Goal: Task Accomplishment & Management: Manage account settings

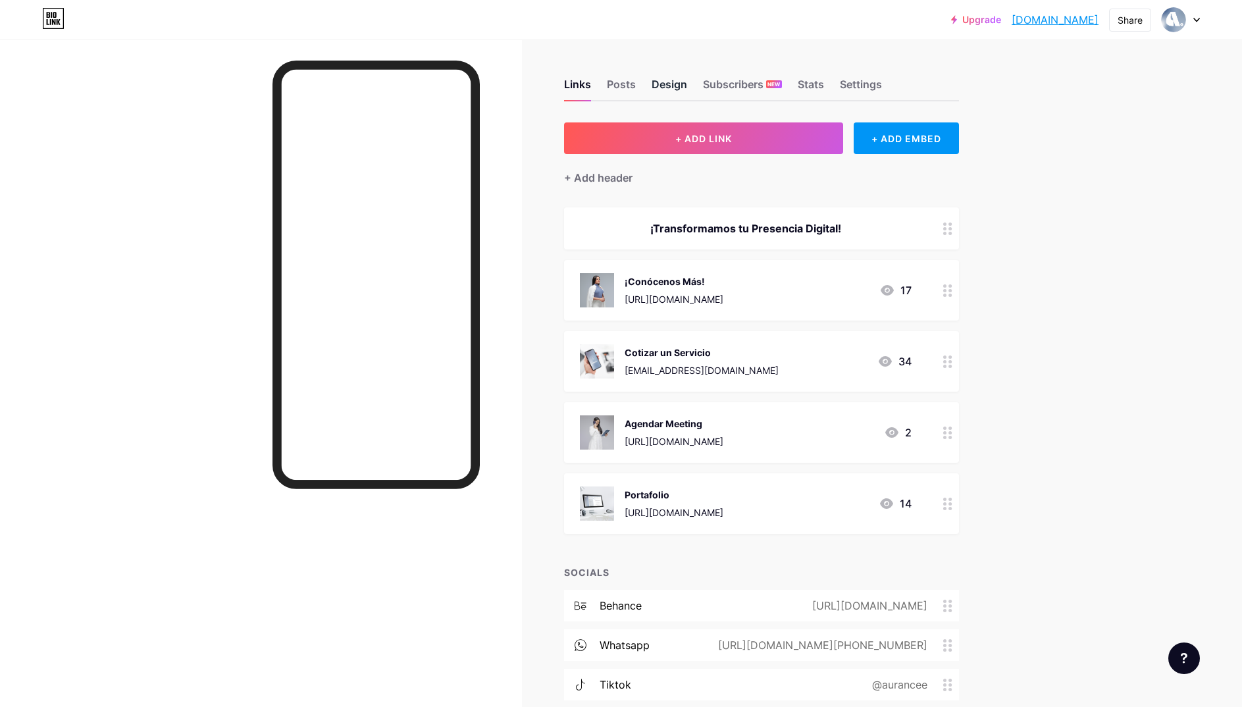
click at [658, 82] on div "Design" at bounding box center [669, 88] width 36 height 24
click at [846, 82] on div "Settings" at bounding box center [861, 88] width 42 height 24
click at [667, 78] on div "Design" at bounding box center [669, 88] width 36 height 24
click at [618, 87] on div "Posts" at bounding box center [621, 88] width 29 height 24
click at [580, 82] on div "Links" at bounding box center [577, 88] width 27 height 24
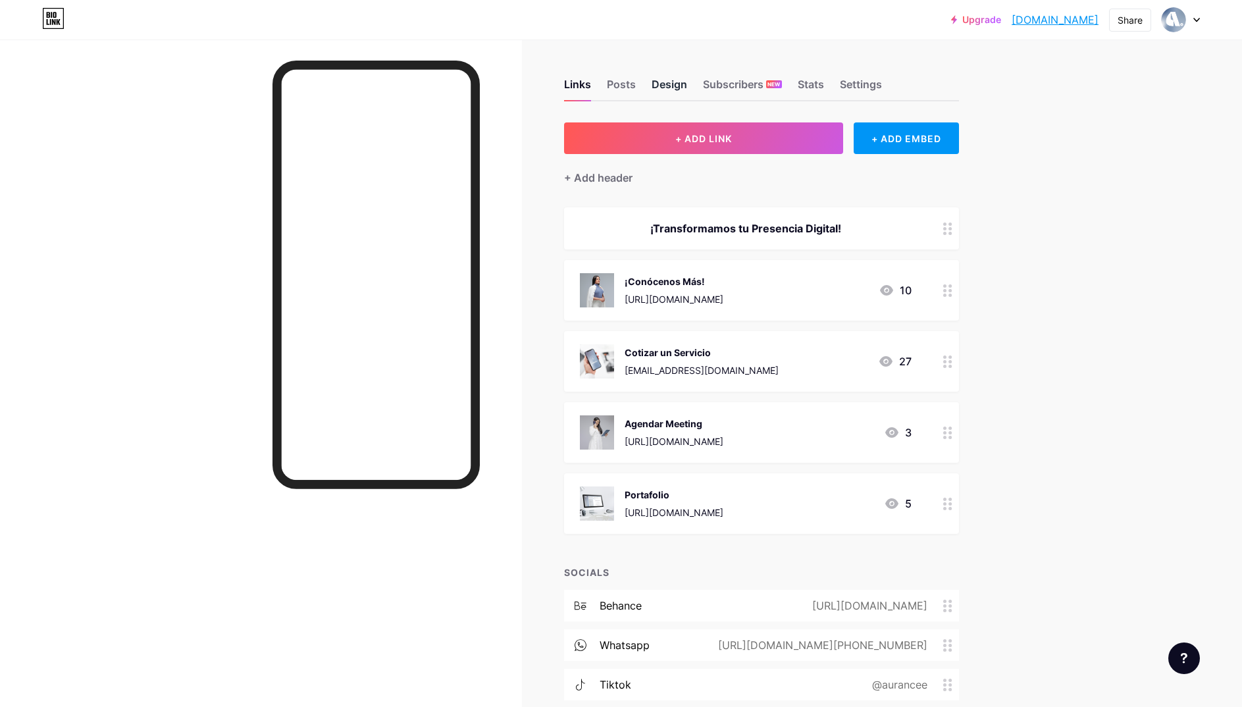
click at [666, 87] on div "Design" at bounding box center [669, 88] width 36 height 24
click at [797, 85] on div "Links Posts Design Subscribers NEW Stats Settings" at bounding box center [761, 78] width 395 height 46
click at [803, 84] on div "Stats" at bounding box center [810, 88] width 26 height 24
click at [856, 82] on div "Settings" at bounding box center [861, 88] width 42 height 24
click at [763, 86] on div "Subscribers NEW" at bounding box center [742, 88] width 79 height 24
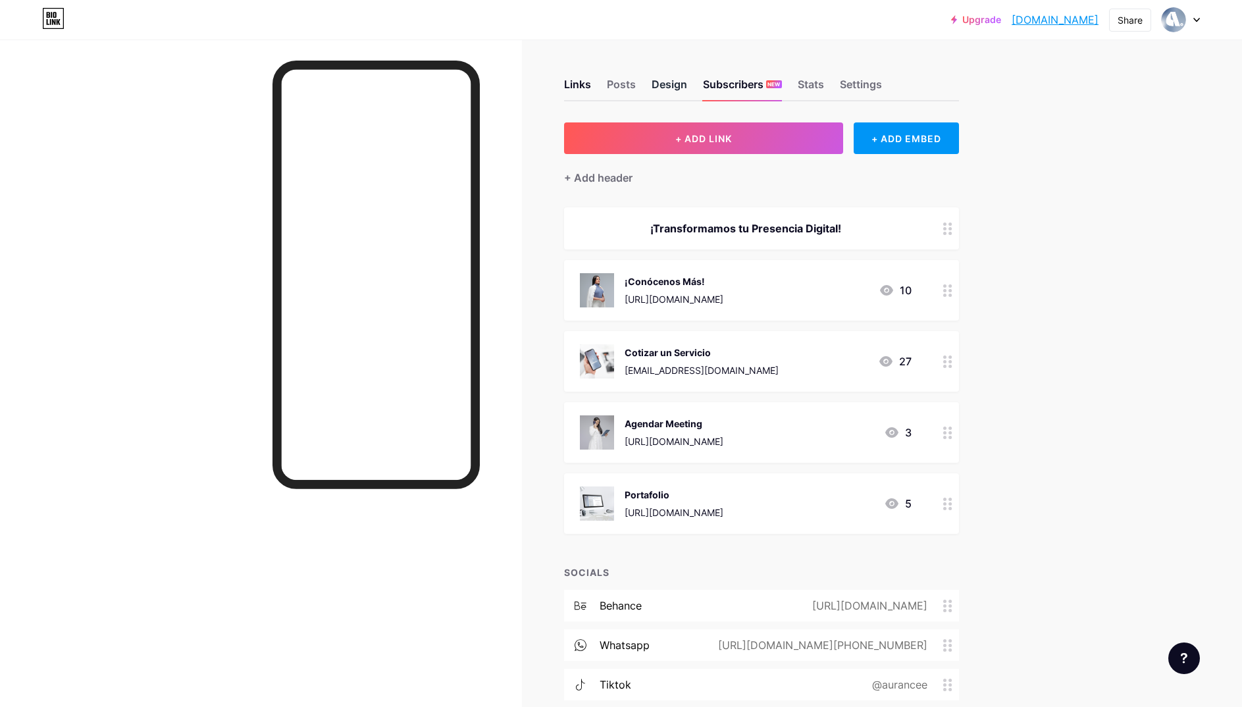
click at [670, 88] on div "Design" at bounding box center [669, 88] width 36 height 24
click at [617, 85] on div "Posts" at bounding box center [621, 88] width 29 height 24
click at [1195, 15] on div at bounding box center [1180, 20] width 38 height 24
click at [942, 91] on div "Links Posts Design Subscribers NEW Stats Settings" at bounding box center [761, 78] width 395 height 46
click at [588, 89] on div "Links" at bounding box center [577, 88] width 27 height 24
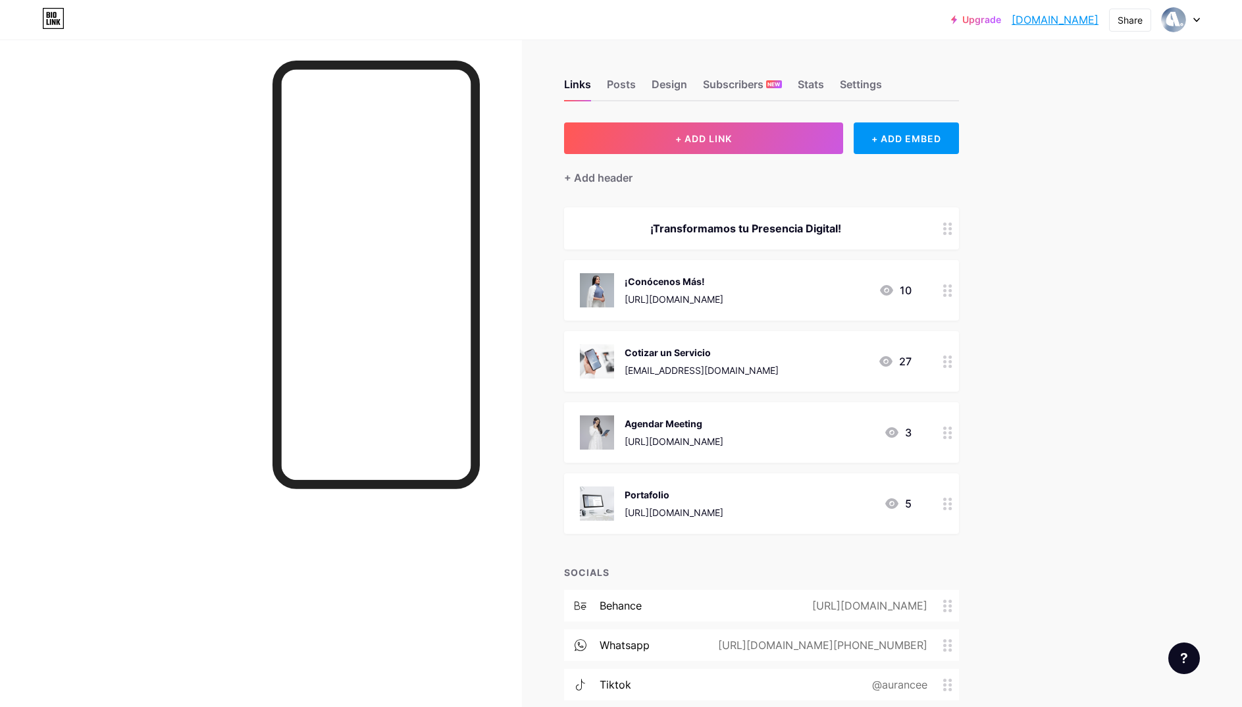
click at [942, 290] on div at bounding box center [947, 290] width 22 height 61
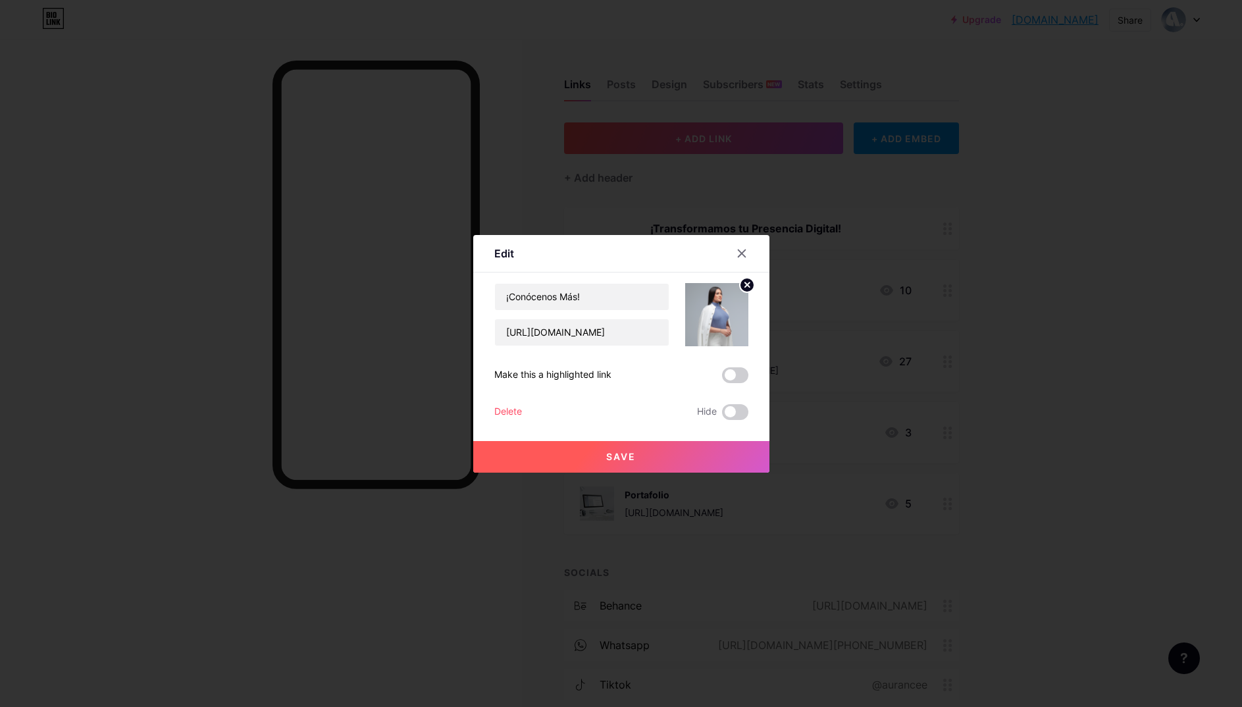
drag, startPoint x: 1025, startPoint y: 322, endPoint x: 1000, endPoint y: 319, distance: 25.1
click at [1025, 322] on div at bounding box center [621, 353] width 1242 height 707
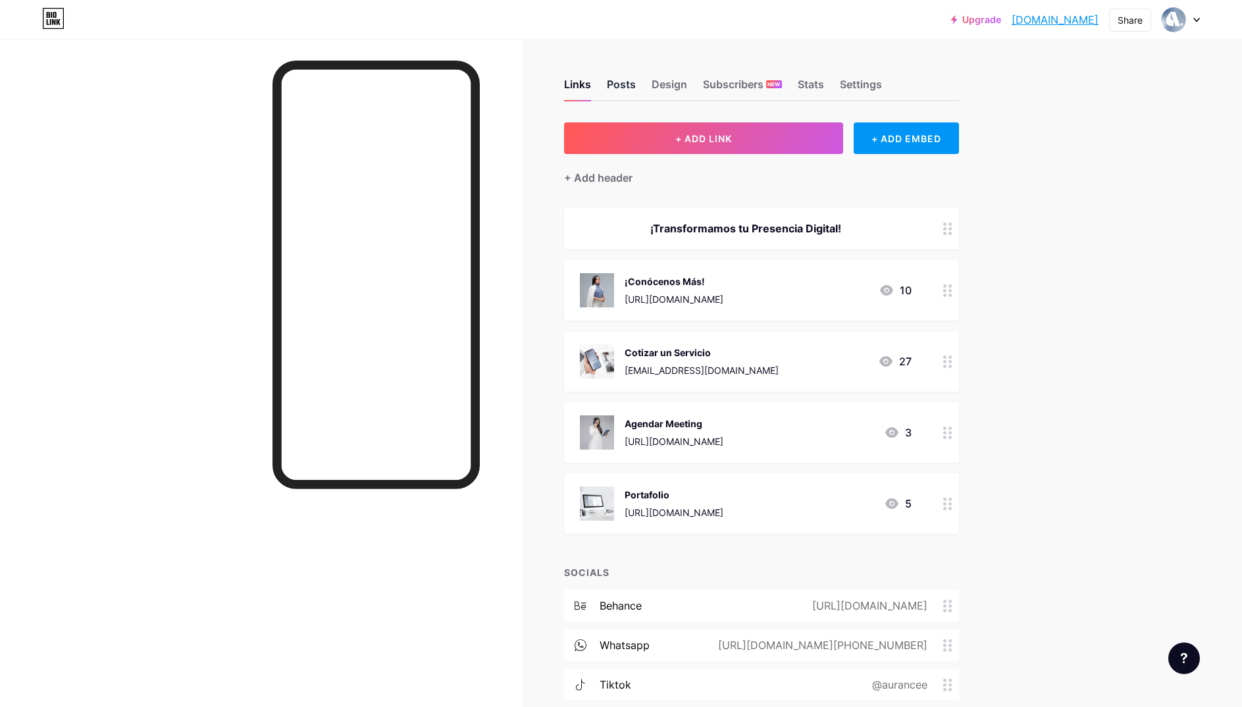
click at [626, 86] on div "Posts" at bounding box center [621, 88] width 29 height 24
click at [687, 82] on div "Links Posts Design Subscribers NEW Stats Settings" at bounding box center [761, 78] width 395 height 46
click at [668, 86] on div "Design" at bounding box center [669, 88] width 36 height 24
click at [668, 84] on div "Design" at bounding box center [669, 88] width 36 height 24
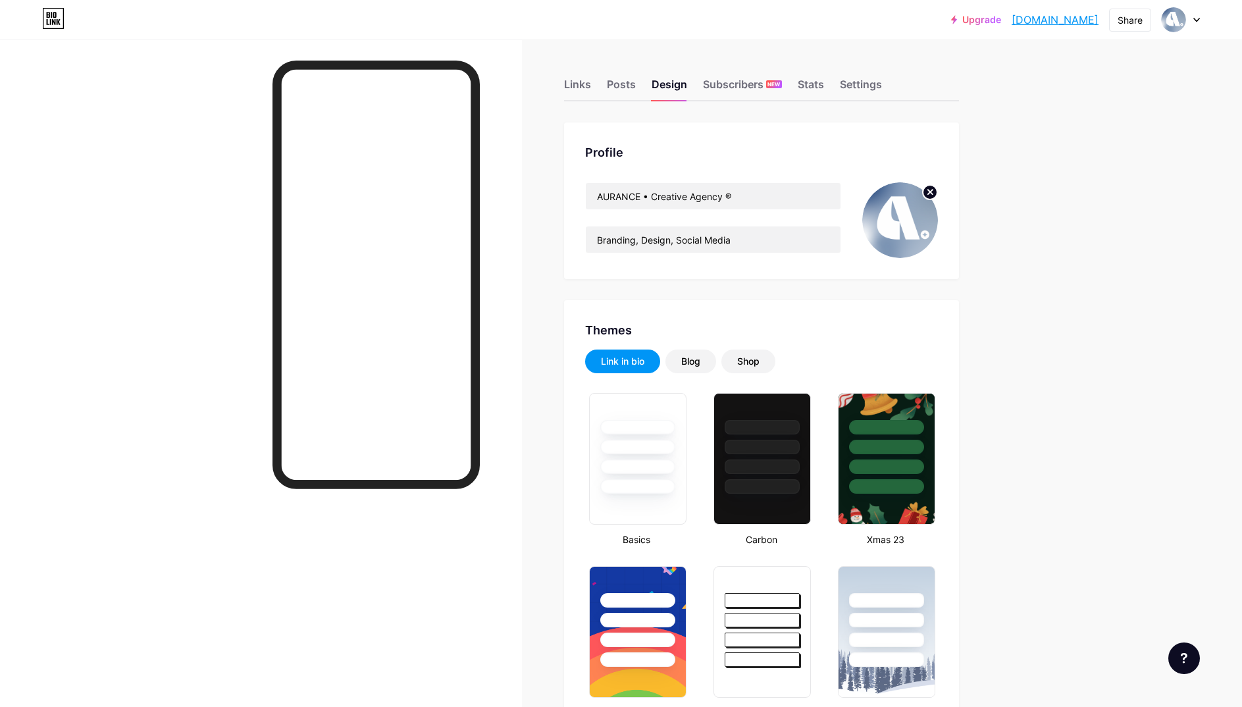
type input "#ffffff"
type input "#000000"
click at [669, 82] on div "Design" at bounding box center [669, 88] width 36 height 24
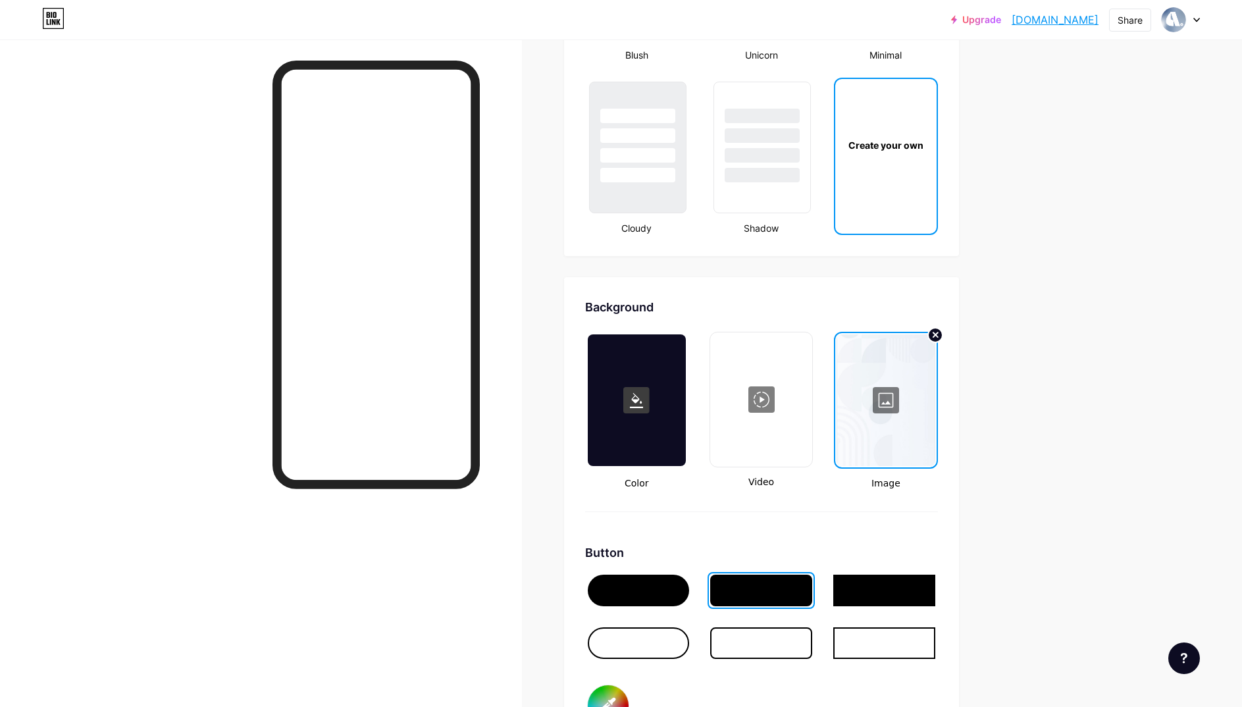
scroll to position [1522, 0]
click at [885, 407] on div at bounding box center [885, 401] width 98 height 132
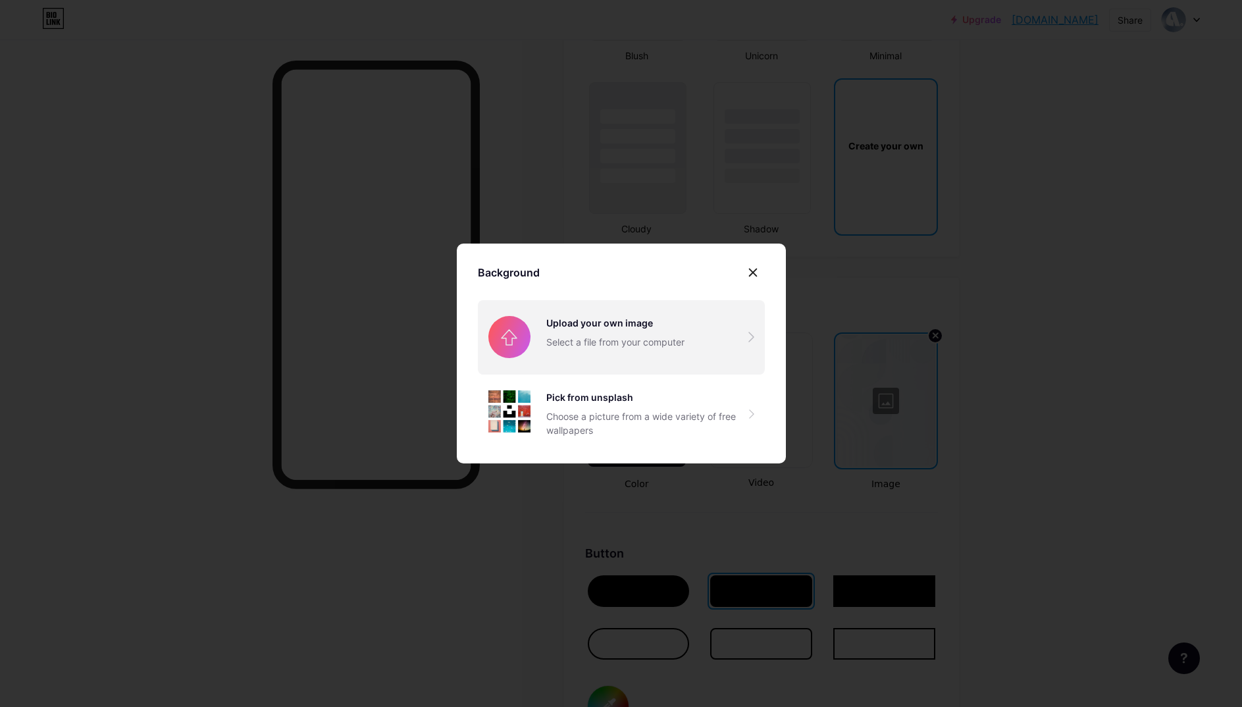
click at [625, 344] on input "file" at bounding box center [621, 337] width 287 height 74
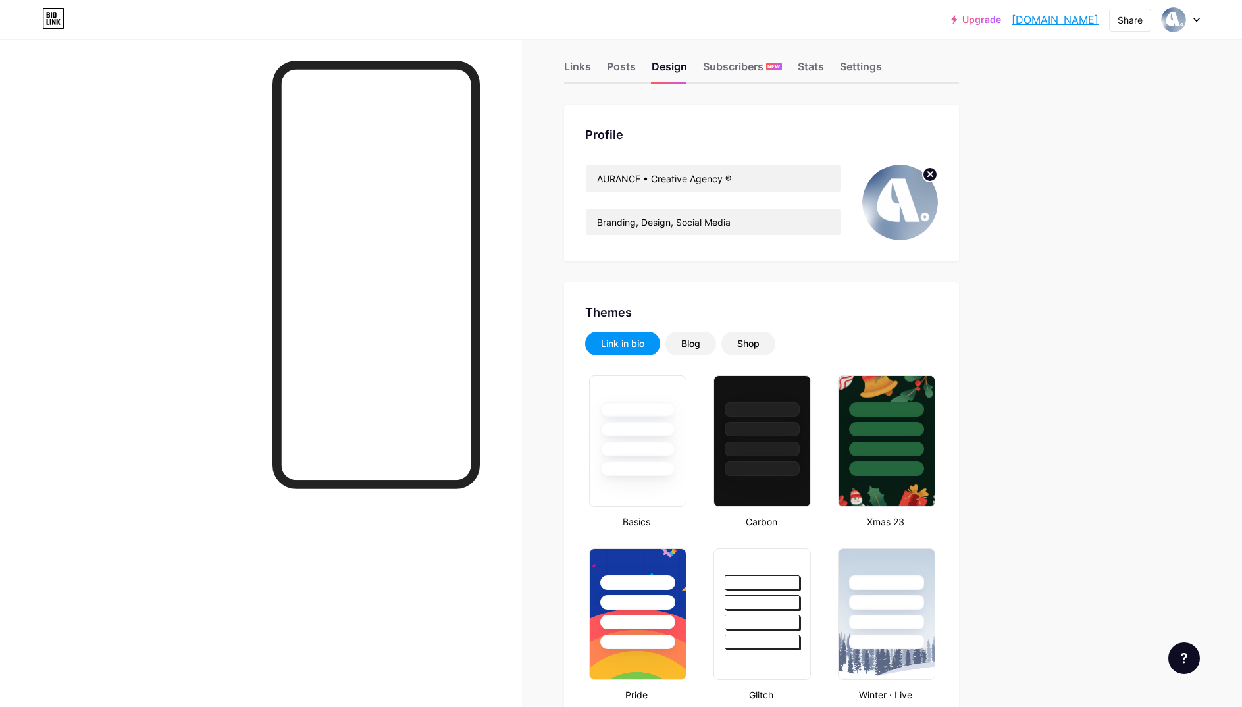
scroll to position [0, 0]
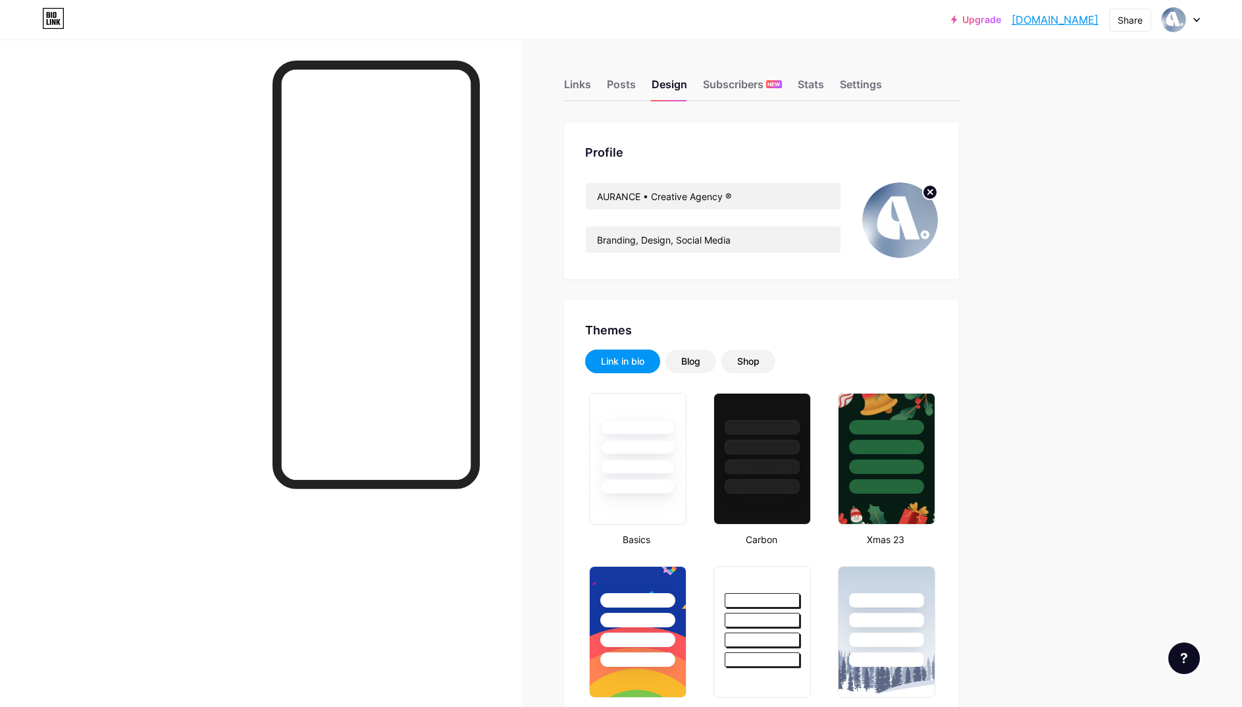
click at [929, 191] on icon at bounding box center [929, 191] width 5 height 5
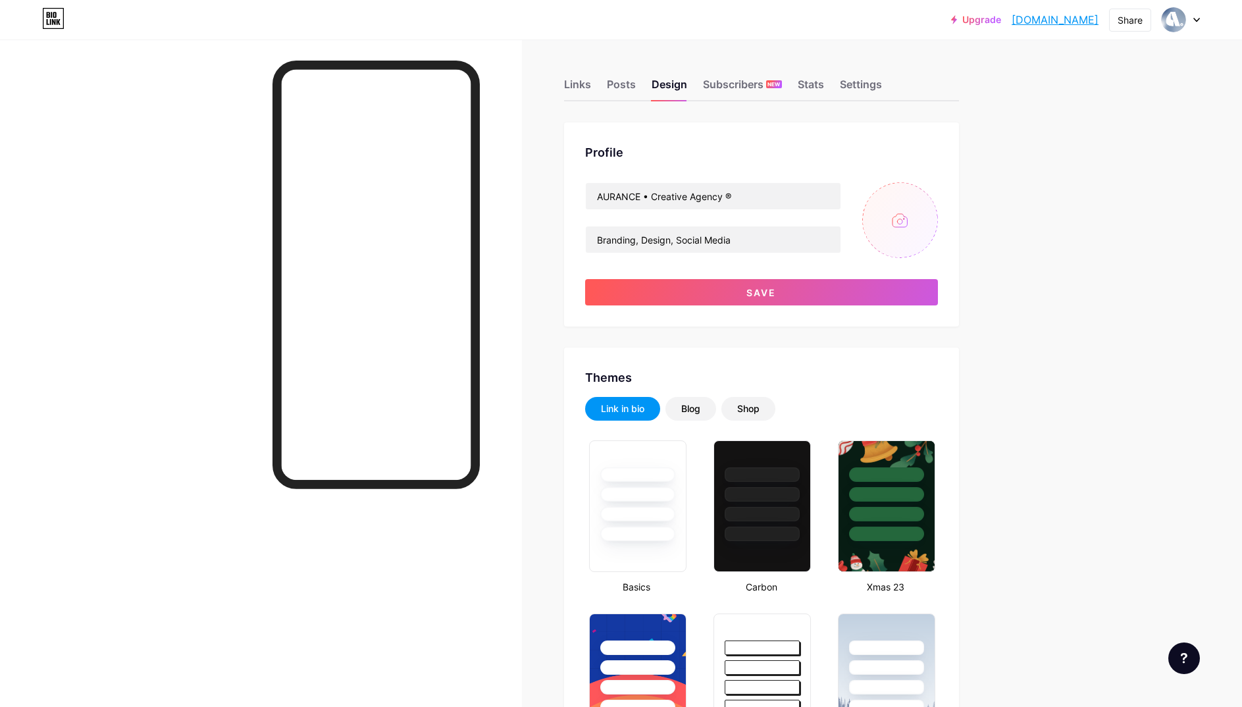
click at [906, 230] on input "file" at bounding box center [900, 220] width 76 height 76
type input "C:\fakepath\-.PNG"
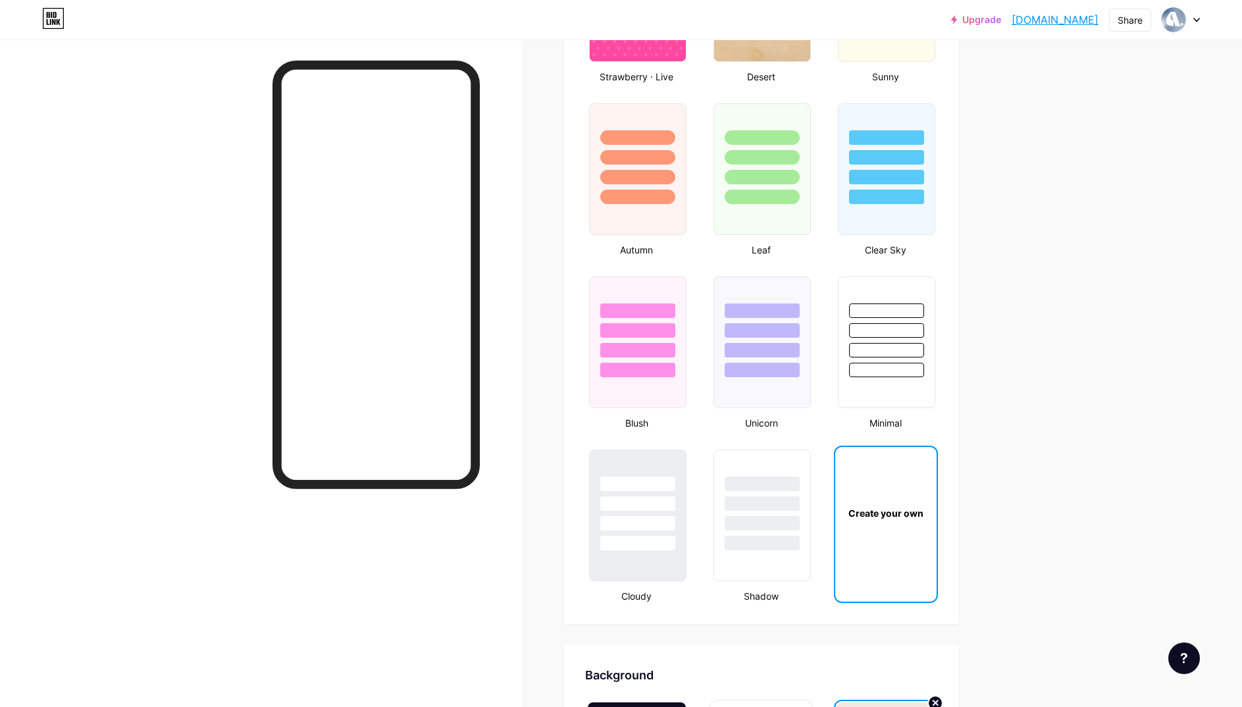
scroll to position [1339, 0]
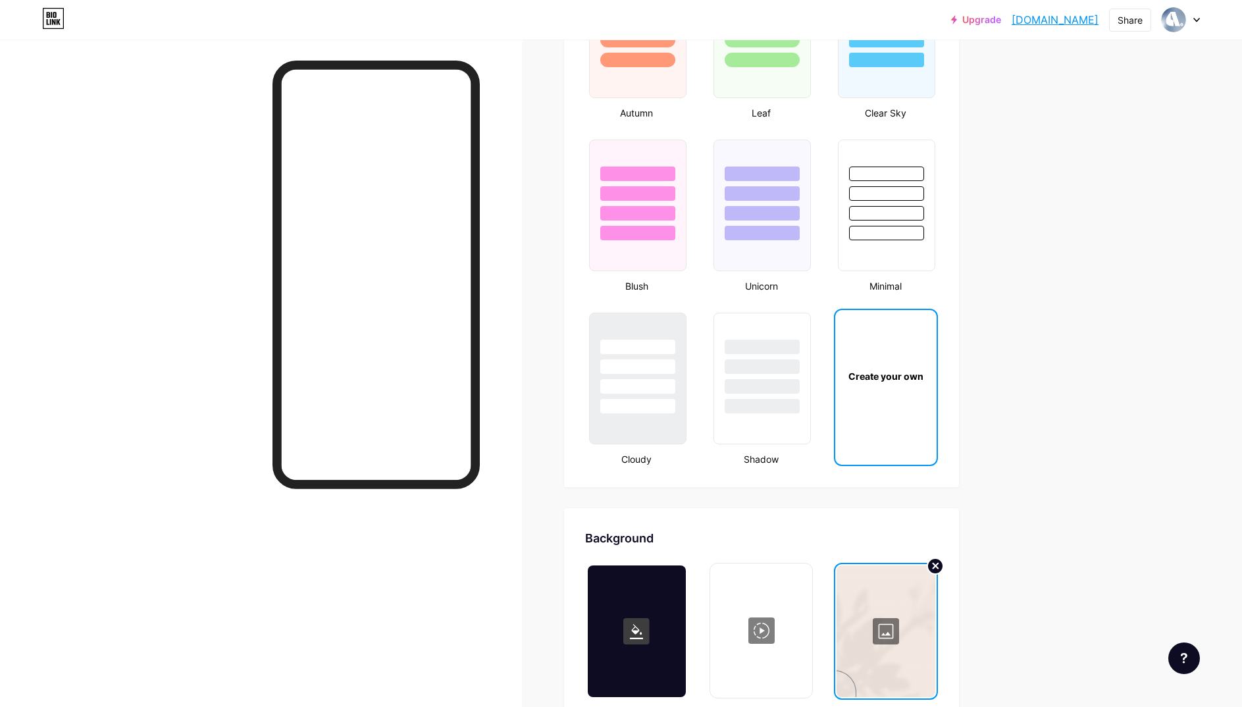
click at [938, 562] on circle at bounding box center [934, 566] width 16 height 16
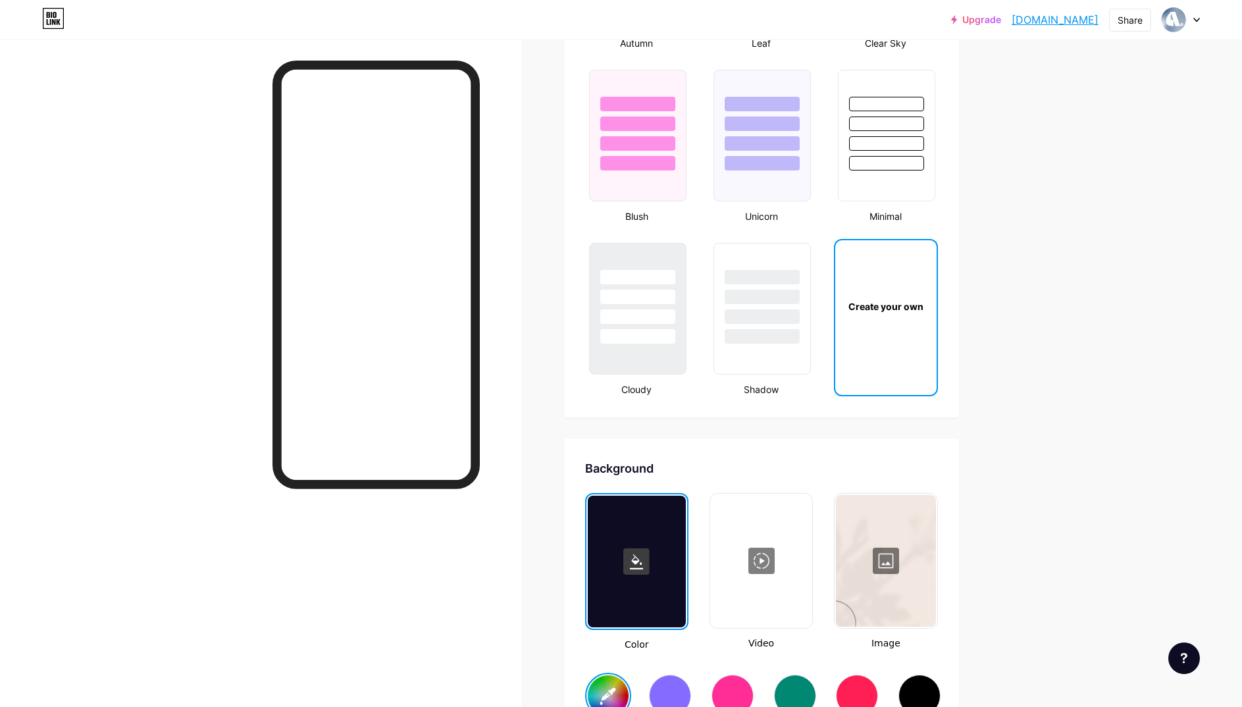
scroll to position [1417, 0]
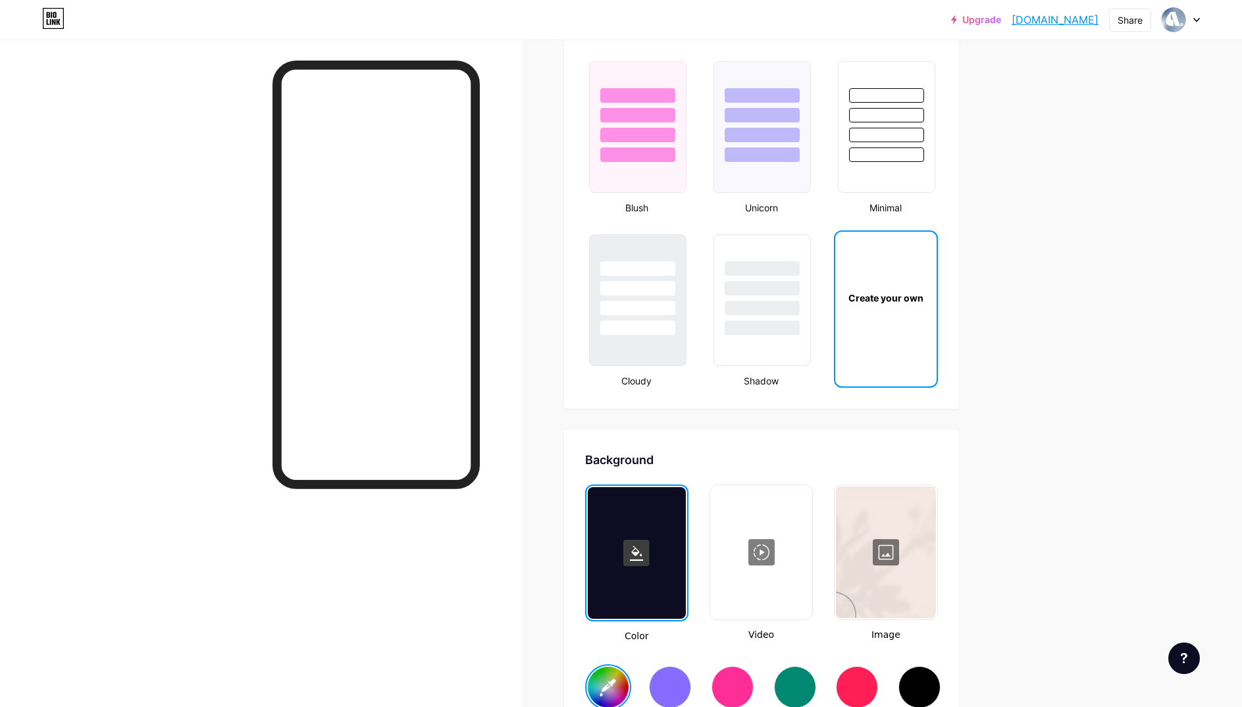
click at [872, 546] on div at bounding box center [885, 552] width 99 height 132
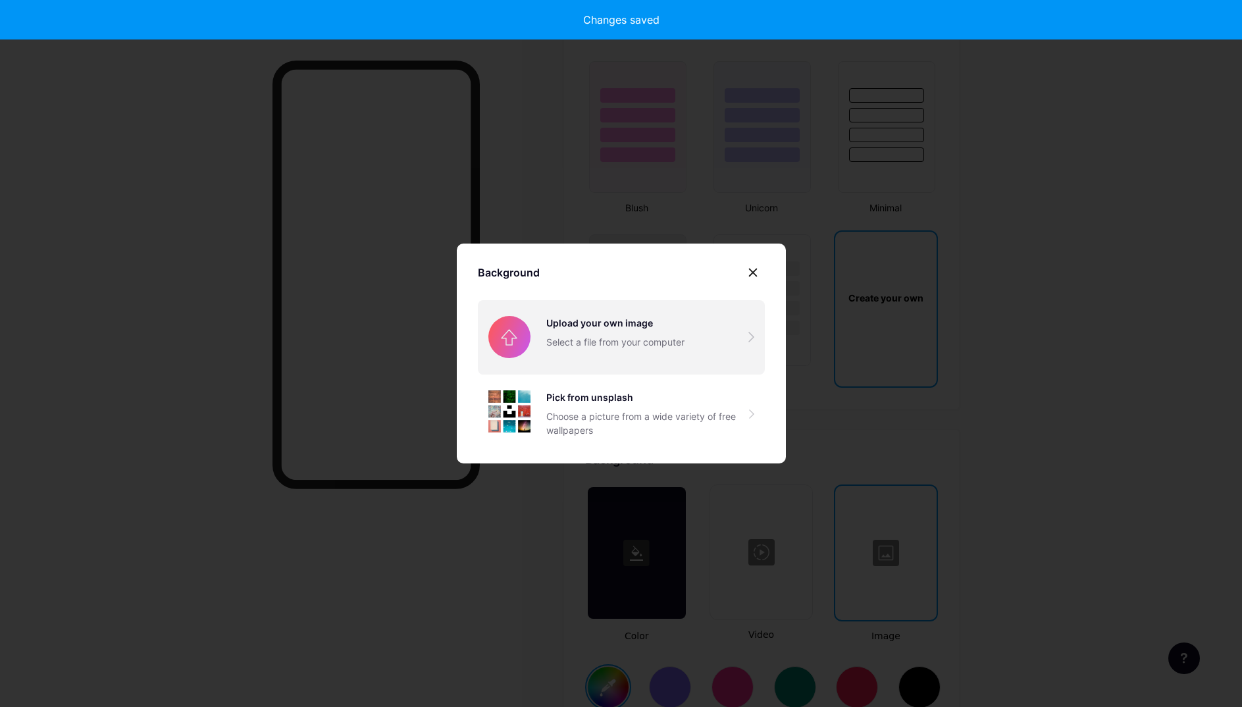
click at [588, 338] on input "file" at bounding box center [621, 337] width 287 height 74
type input "#ffffff"
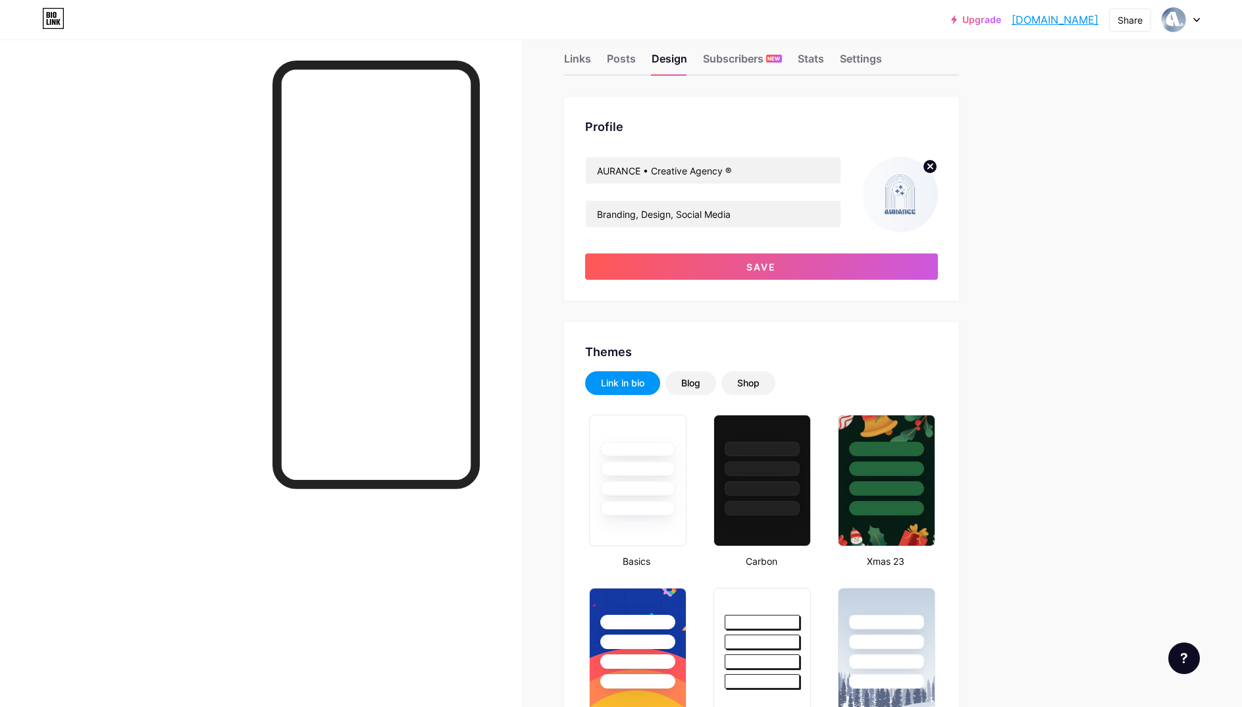
scroll to position [0, 0]
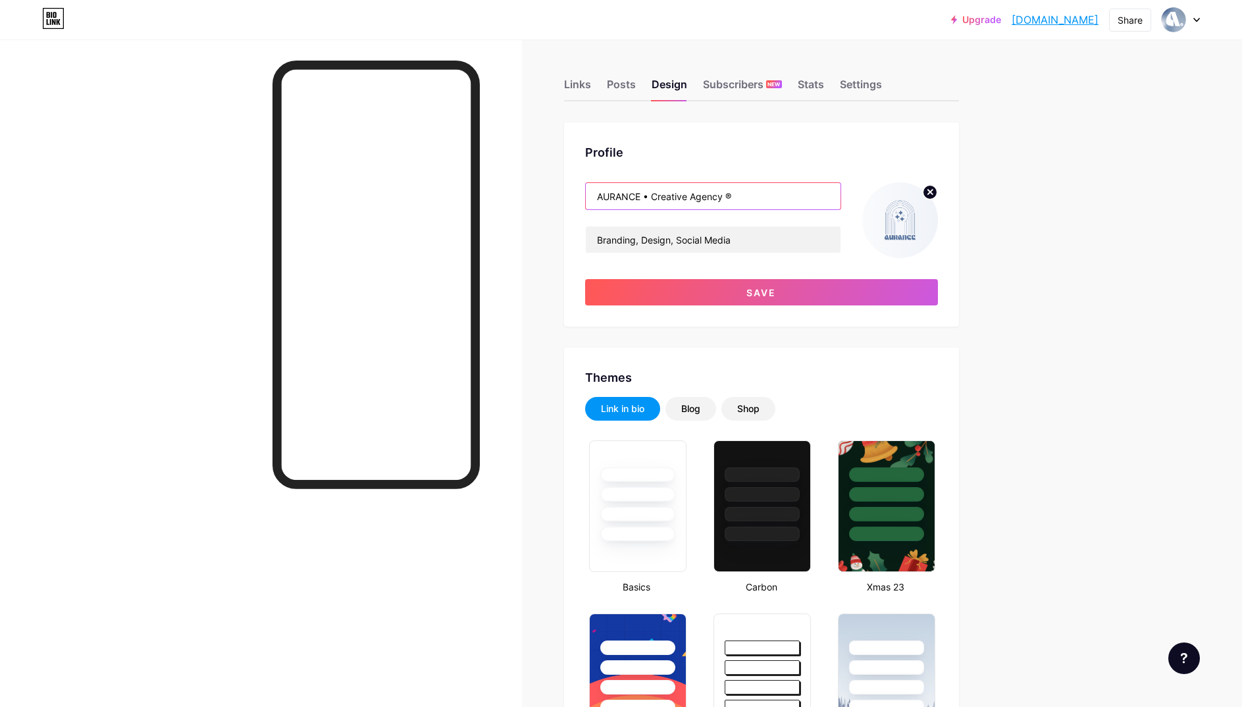
drag, startPoint x: 649, startPoint y: 193, endPoint x: 596, endPoint y: 192, distance: 52.7
click at [596, 192] on input "AURANCE • Creative Agency ®" at bounding box center [713, 196] width 255 height 26
click at [776, 197] on input "AURANCE • Creative Agency ®" at bounding box center [713, 196] width 255 height 26
click at [759, 190] on input "AURANCE • Creative Agency ®" at bounding box center [713, 196] width 255 height 26
drag, startPoint x: 725, startPoint y: 197, endPoint x: 645, endPoint y: 194, distance: 80.3
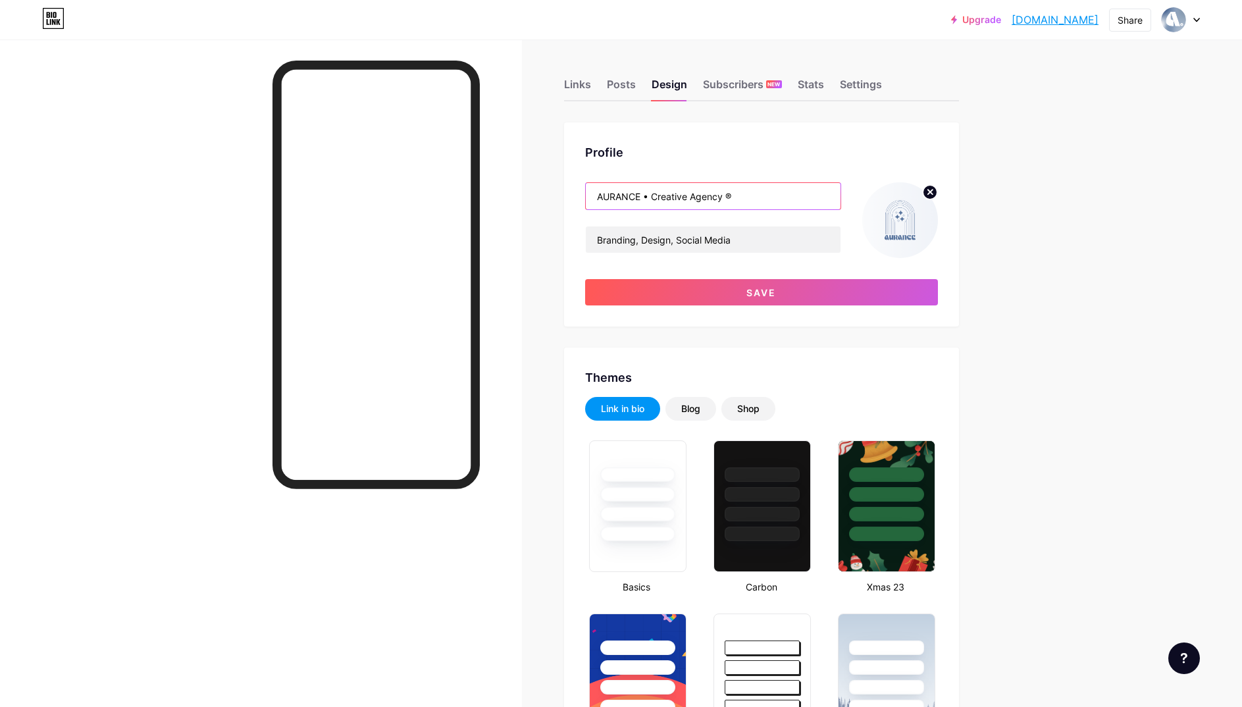
click at [645, 194] on input "AURANCE • Creative Agency ®" at bounding box center [713, 196] width 255 height 26
type input "AURANCE ®"
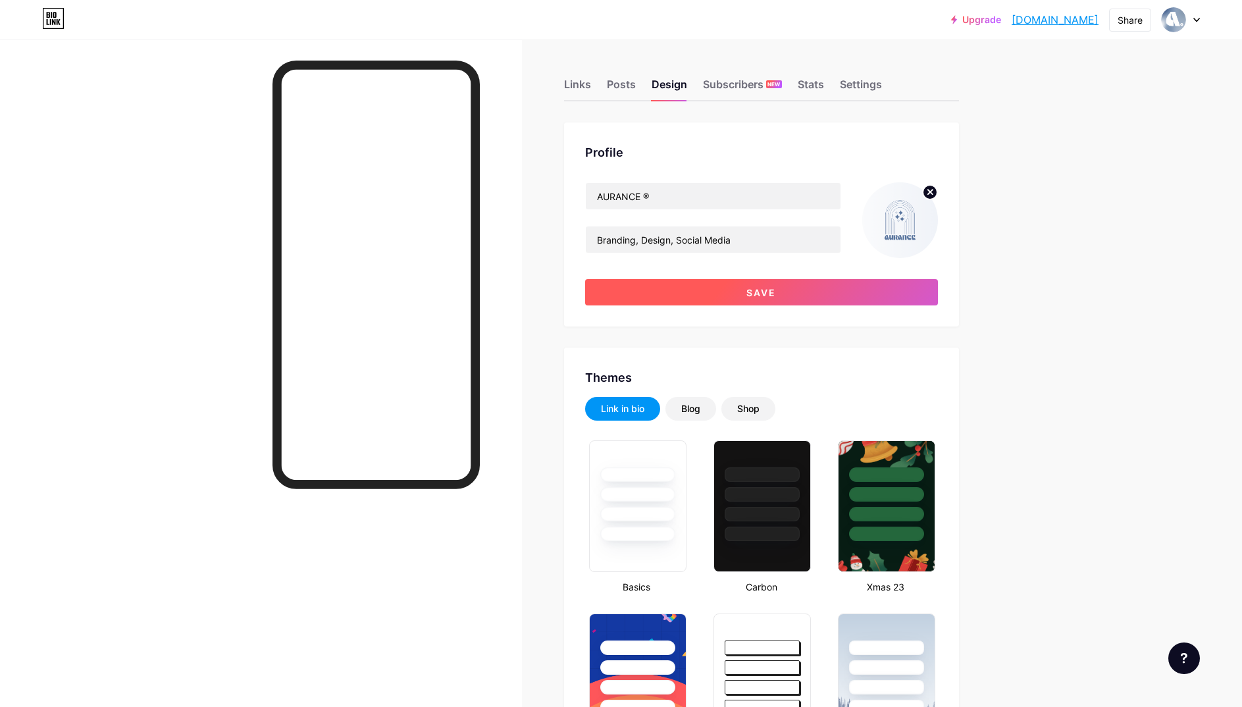
click at [777, 290] on button "Save" at bounding box center [761, 292] width 353 height 26
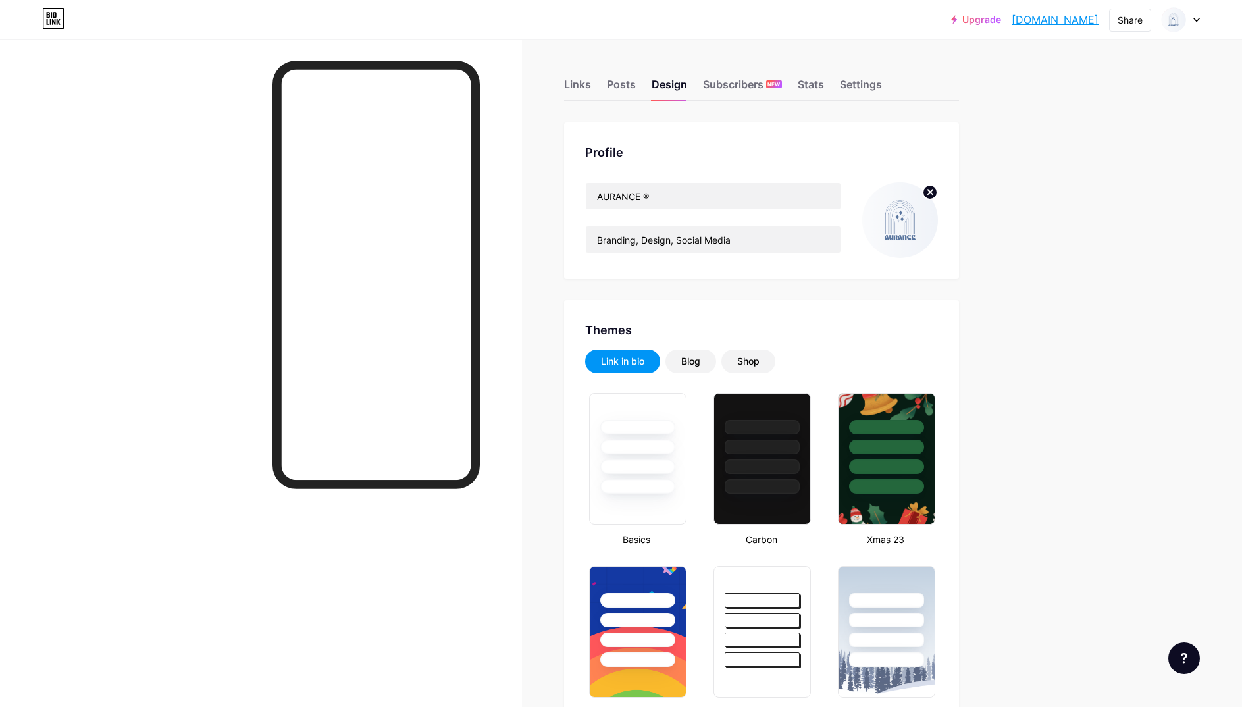
click at [886, 227] on img at bounding box center [900, 220] width 76 height 76
click at [736, 236] on input "Branding, Design, Social Media" at bounding box center [713, 239] width 255 height 26
drag, startPoint x: 735, startPoint y: 239, endPoint x: 578, endPoint y: 222, distance: 158.3
click at [578, 222] on div "Profile AURANCE ® Branding, Design, Social Media" at bounding box center [761, 200] width 395 height 157
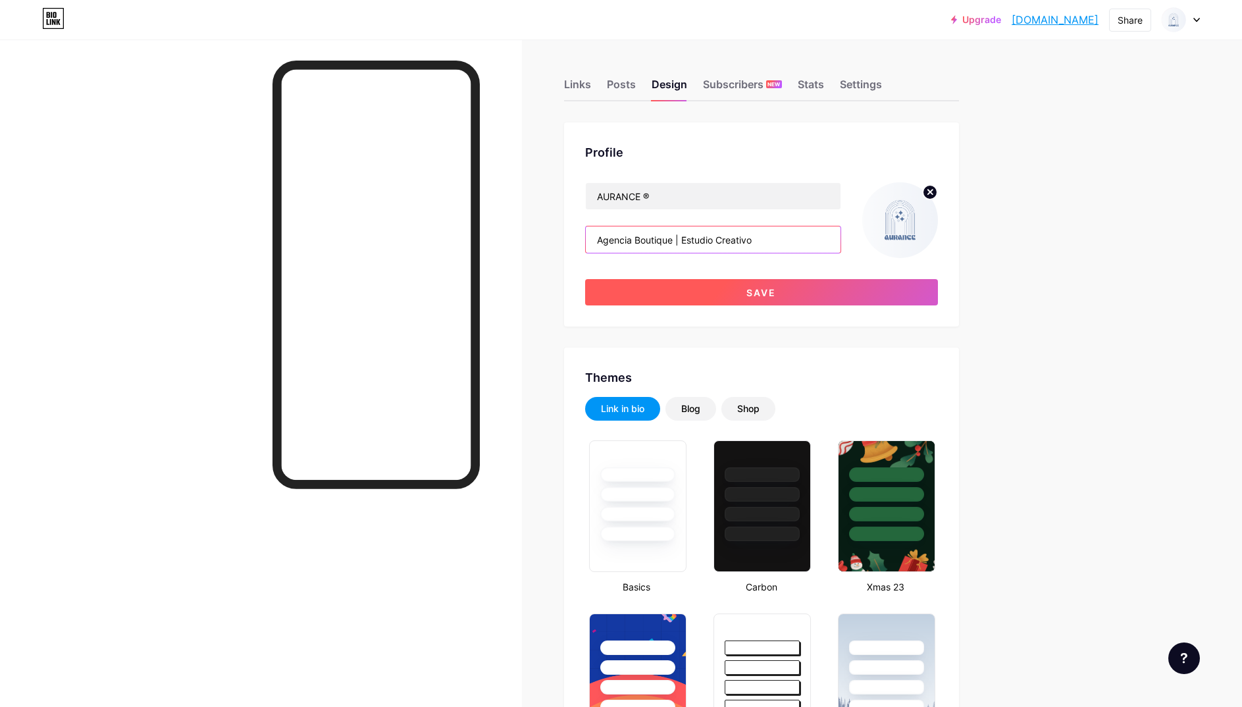
type input "Agencia Boutique | Estudio Creativo"
click at [724, 295] on button "Save" at bounding box center [761, 292] width 353 height 26
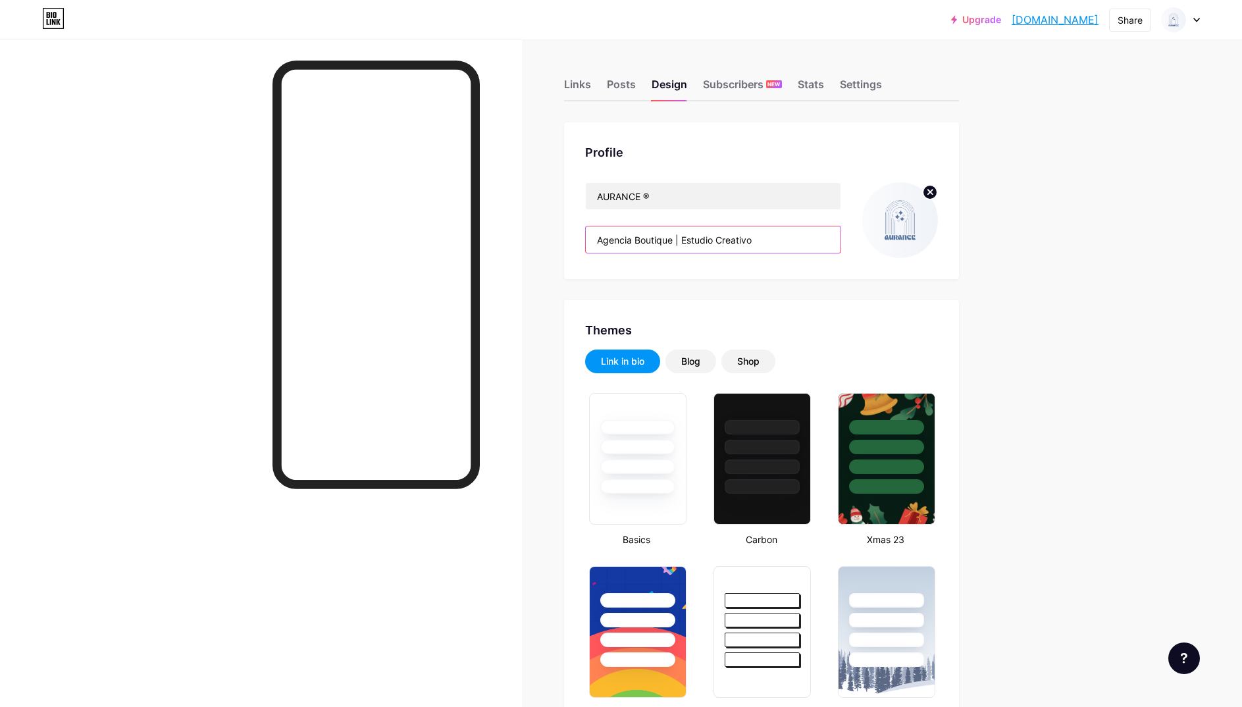
click at [683, 239] on input "Agencia Boutique | Estudio Creativo" at bounding box center [713, 239] width 255 height 26
click at [799, 243] on input "Agencia Boutique | Estudio Creativo" at bounding box center [713, 239] width 255 height 26
click at [605, 235] on input "Agencia Boutique | Estudio Creativo" at bounding box center [713, 239] width 255 height 26
click at [775, 244] on input "Agencia Boutique | Estudio Creativo" at bounding box center [713, 239] width 255 height 26
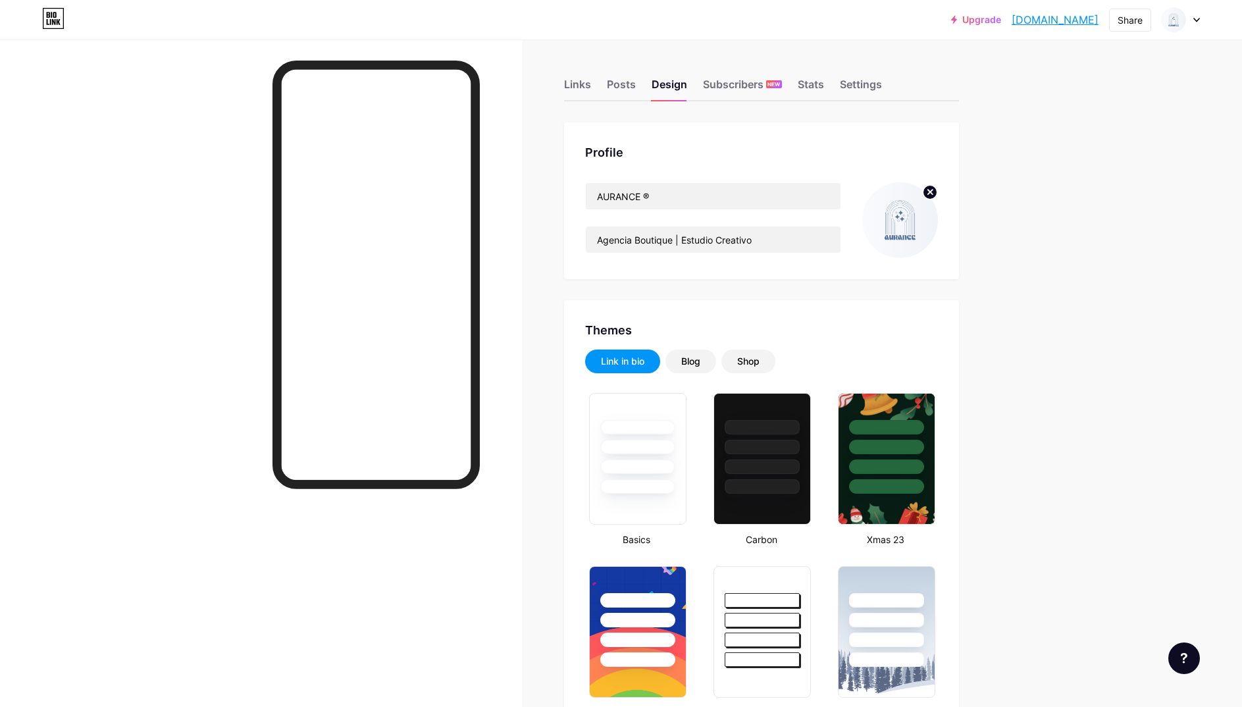
click at [1138, 20] on div "Share" at bounding box center [1129, 20] width 25 height 14
click at [1005, 71] on div "Copy link" at bounding box center [1020, 68] width 49 height 16
